Goal: Task Accomplishment & Management: Manage account settings

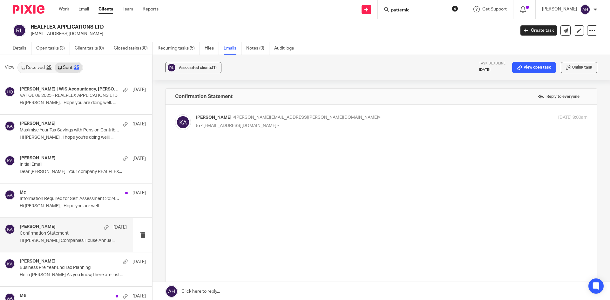
type input "patternici"
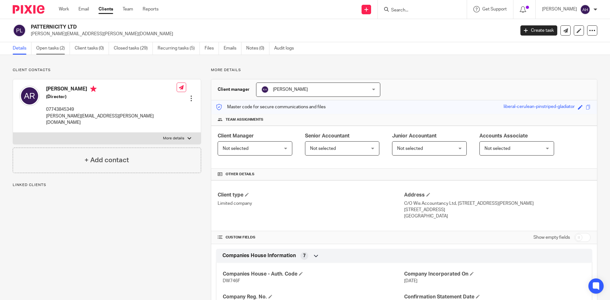
click at [40, 47] on link "Open tasks (2)" at bounding box center [53, 48] width 34 height 12
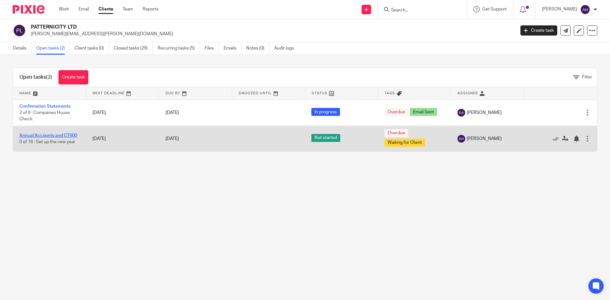
click at [59, 134] on link "Annual Accounts and CT600" at bounding box center [48, 136] width 58 height 4
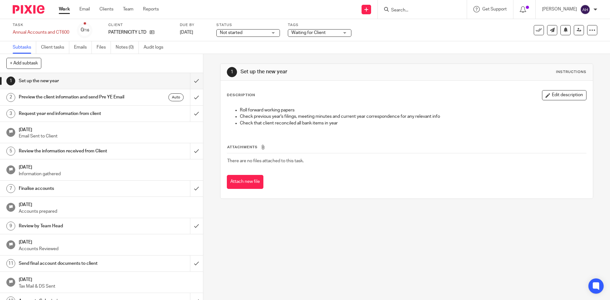
click at [276, 31] on div "Not started Not started" at bounding box center [249, 33] width 64 height 8
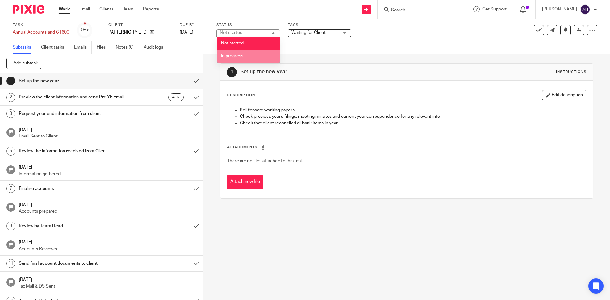
click at [249, 57] on li "In progress" at bounding box center [248, 56] width 63 height 13
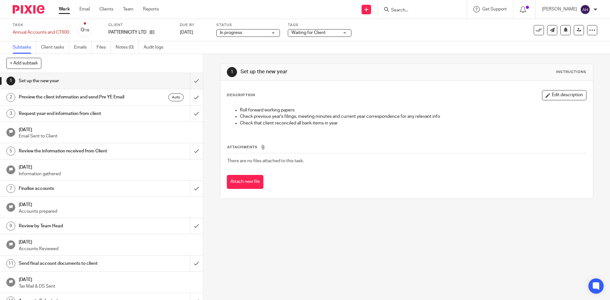
click at [326, 30] on span "Waiting for Client" at bounding box center [316, 33] width 48 height 7
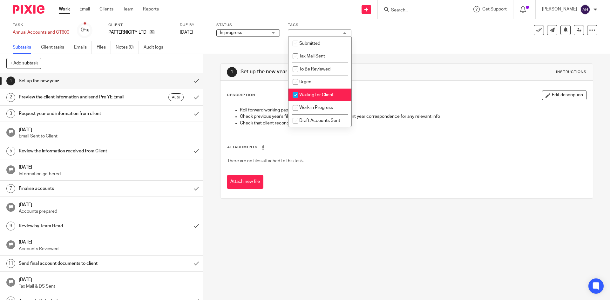
scroll to position [39, 0]
click at [306, 93] on span "Waiting for Client" at bounding box center [316, 95] width 34 height 4
checkbox input "false"
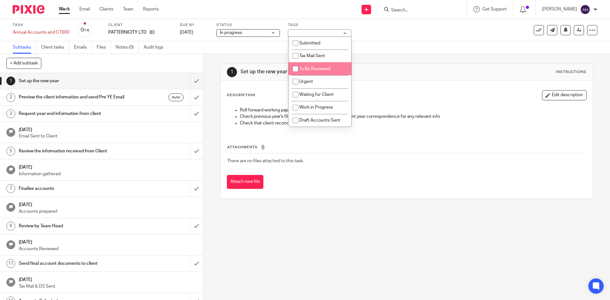
click at [310, 73] on li "To Be Reviewed" at bounding box center [320, 68] width 63 height 13
checkbox input "true"
click at [407, 39] on div "Task Annual Accounts and CT600 Save Annual Accounts and CT600 0 /16 Client PATT…" at bounding box center [305, 30] width 610 height 22
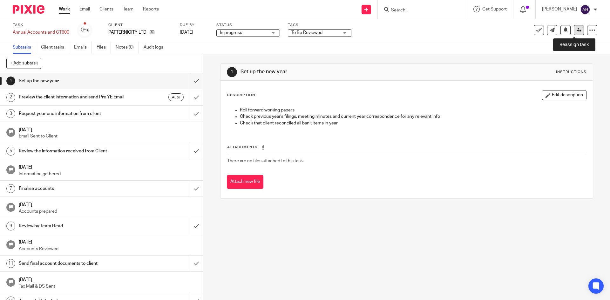
click at [577, 29] on icon at bounding box center [579, 30] width 5 height 5
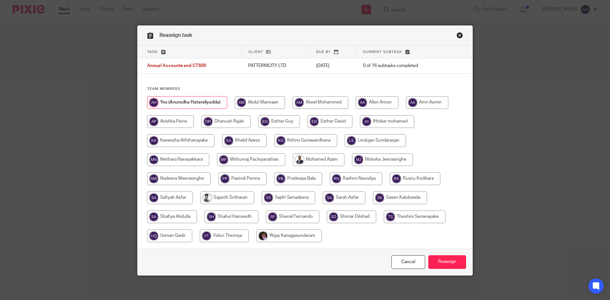
click at [253, 140] on input "radio" at bounding box center [244, 140] width 45 height 13
radio input "true"
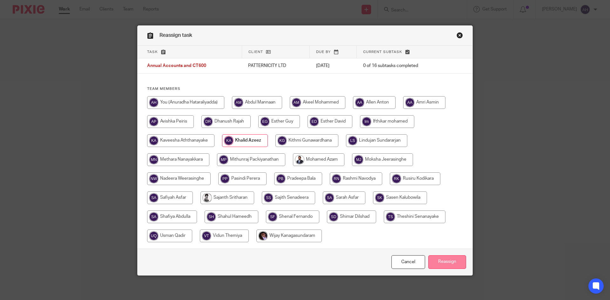
click at [444, 263] on input "Reassign" at bounding box center [448, 263] width 38 height 14
